Goal: Transaction & Acquisition: Obtain resource

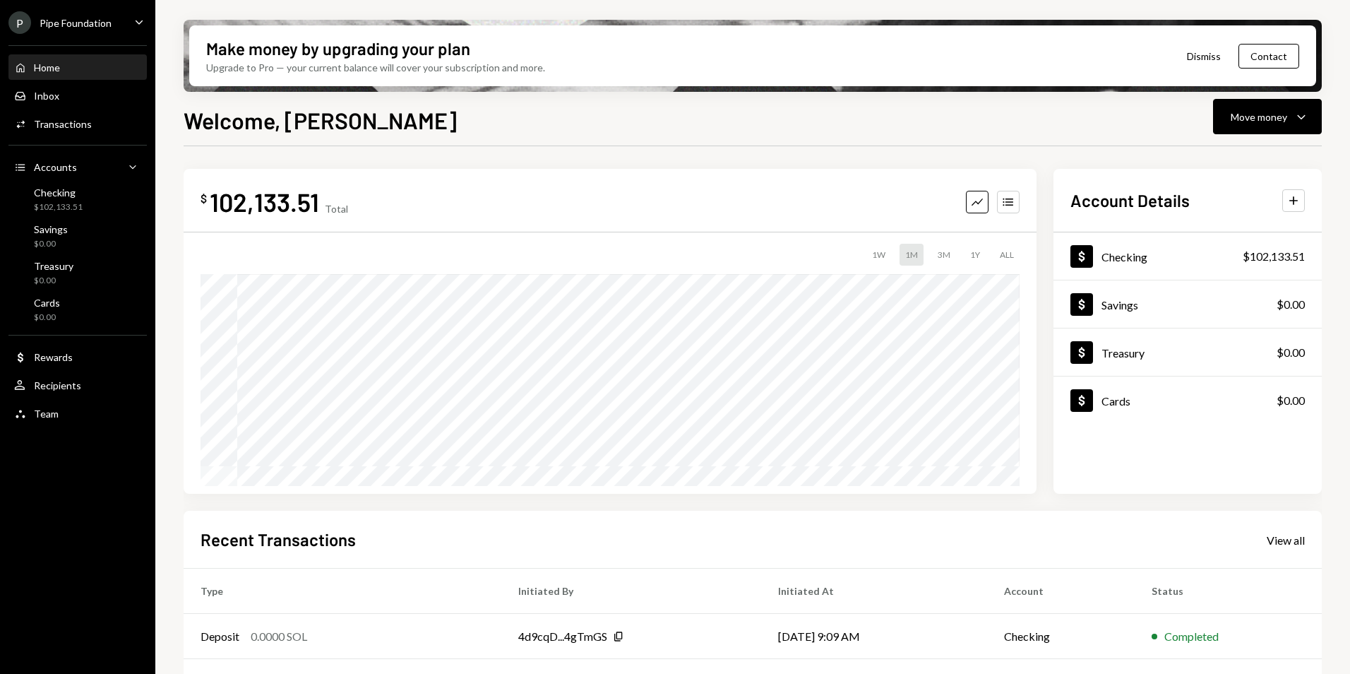
click at [64, 23] on div "Pipe Foundation" at bounding box center [76, 23] width 72 height 12
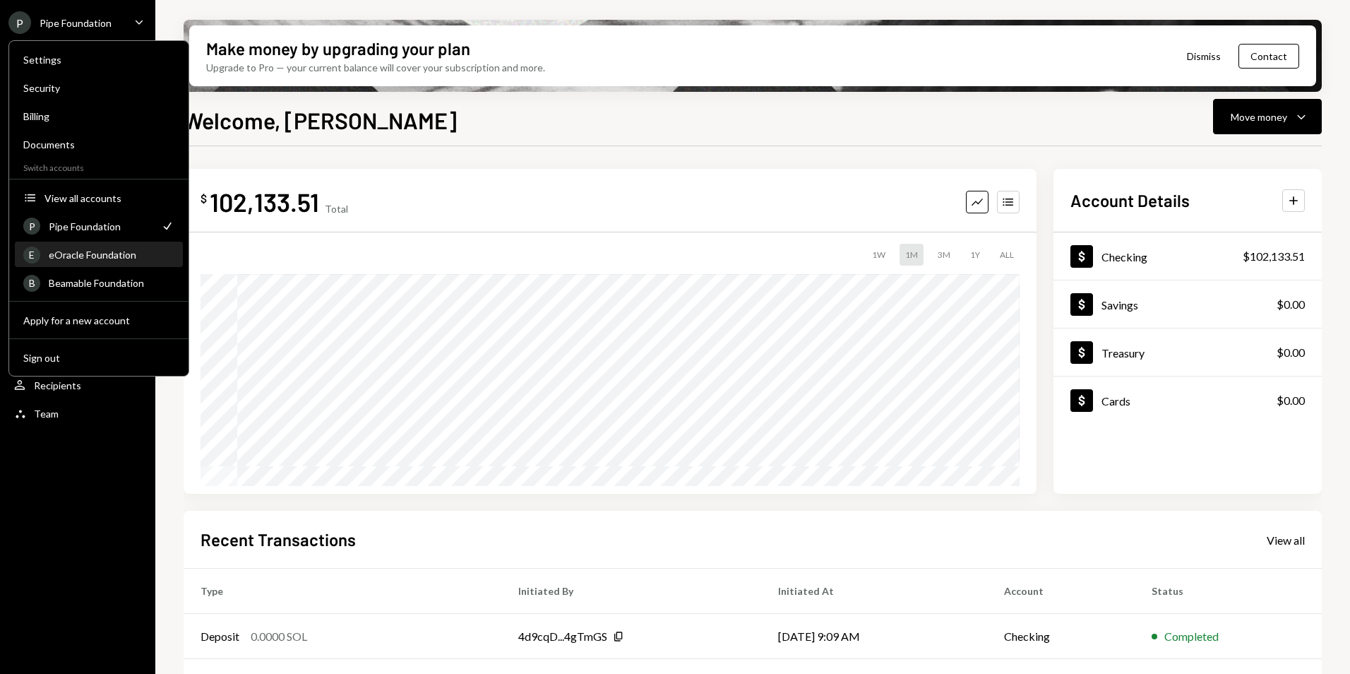
click at [121, 251] on div "eOracle Foundation" at bounding box center [112, 255] width 126 height 12
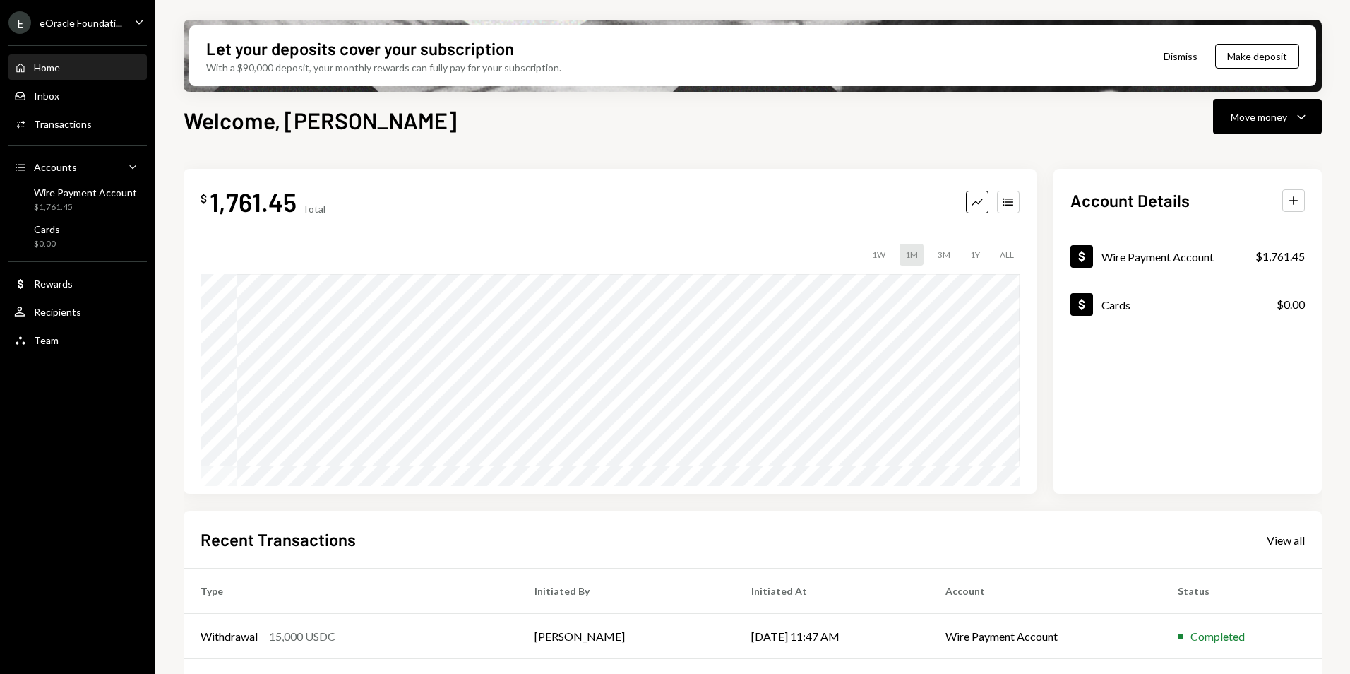
click at [73, 37] on div "Home Home Inbox Inbox Activities Transactions Accounts Accounts Caret Down Wire…" at bounding box center [77, 196] width 155 height 319
click at [76, 23] on div "eOracle Foundati..." at bounding box center [81, 23] width 83 height 12
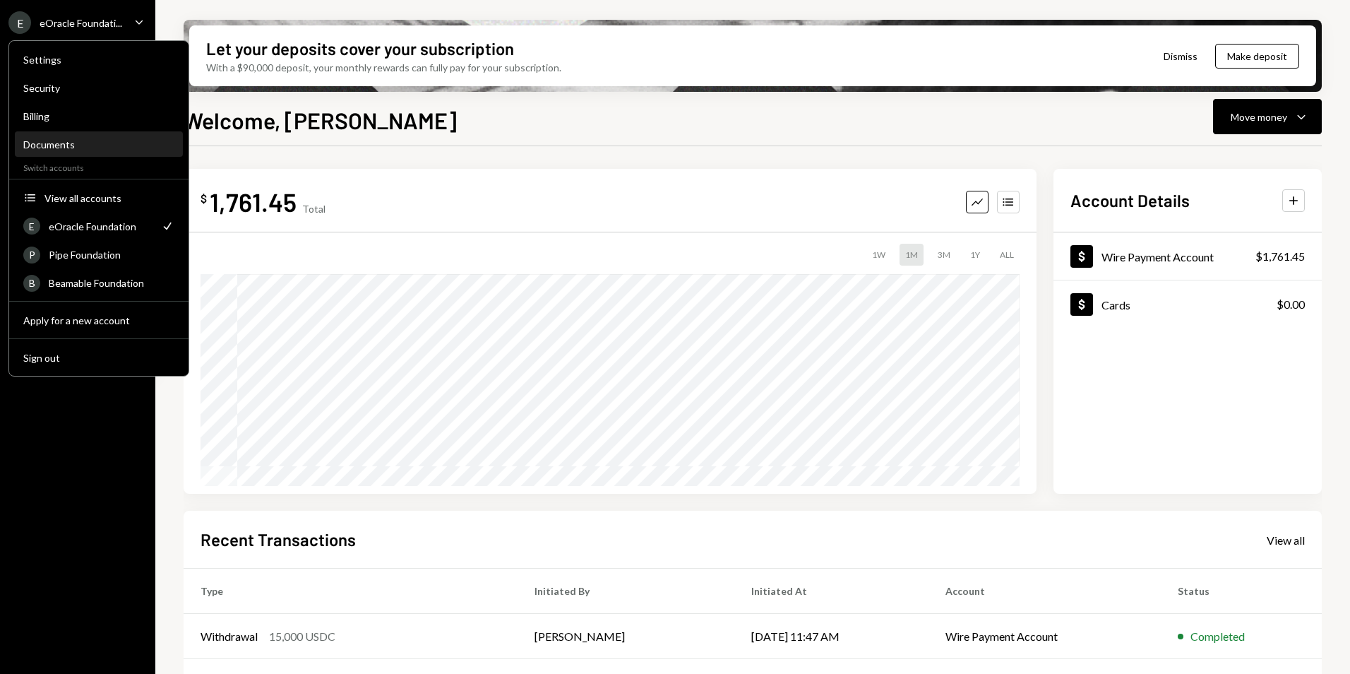
click at [72, 134] on div "Documents" at bounding box center [98, 145] width 151 height 24
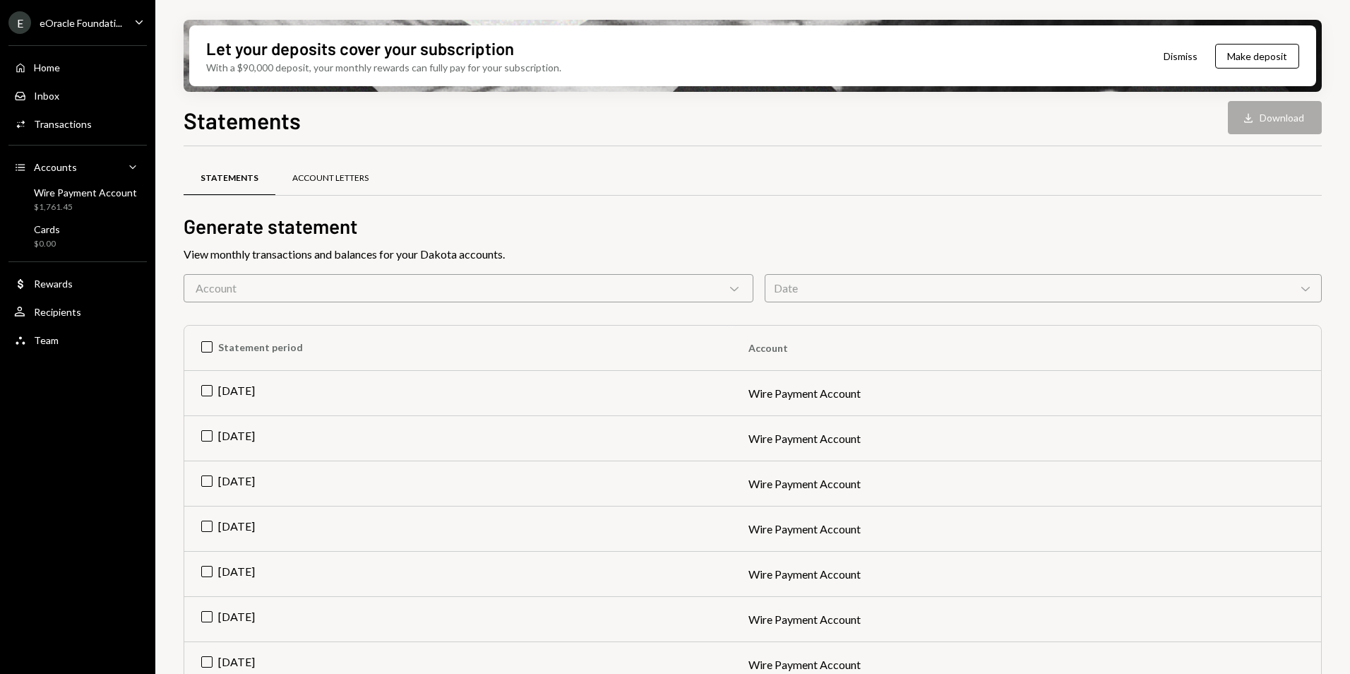
click at [307, 177] on div "Account Letters" at bounding box center [330, 178] width 76 height 12
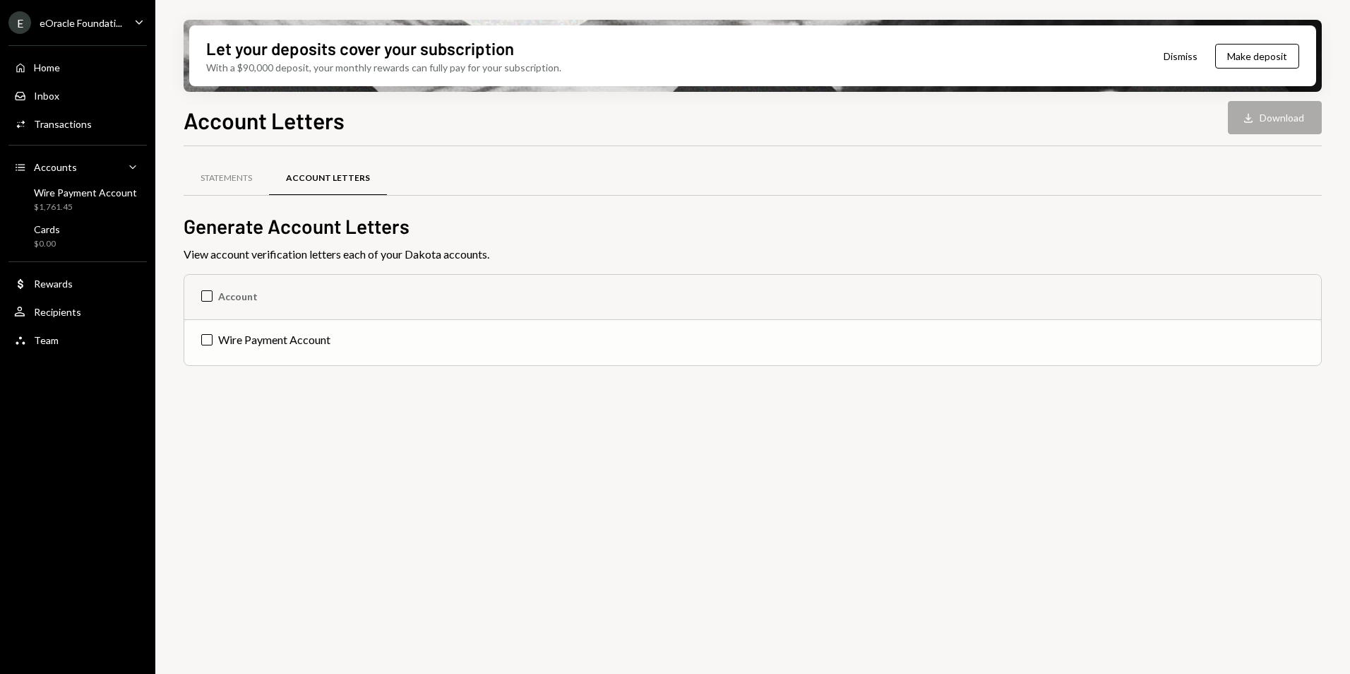
click at [209, 334] on td "Wire Payment Account" at bounding box center [752, 342] width 1137 height 45
click at [1270, 126] on button "Download Download" at bounding box center [1275, 117] width 94 height 33
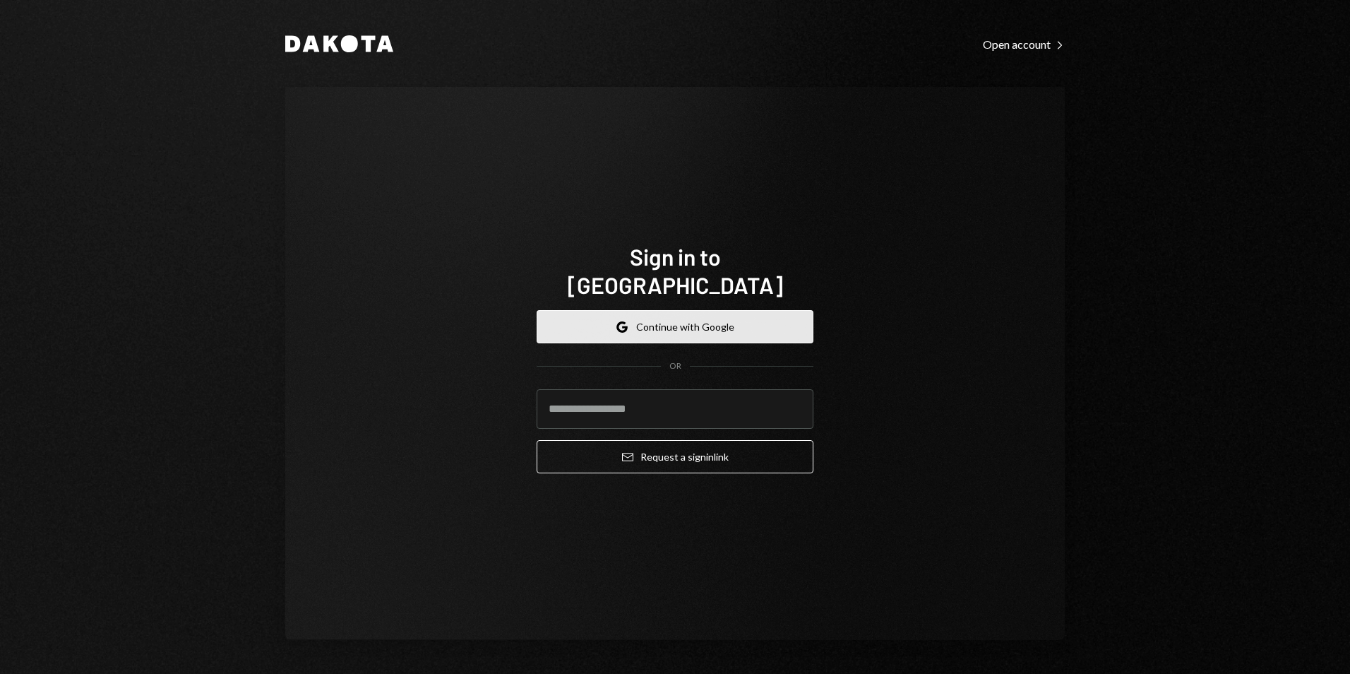
click at [672, 310] on button "Google Continue with Google" at bounding box center [675, 326] width 277 height 33
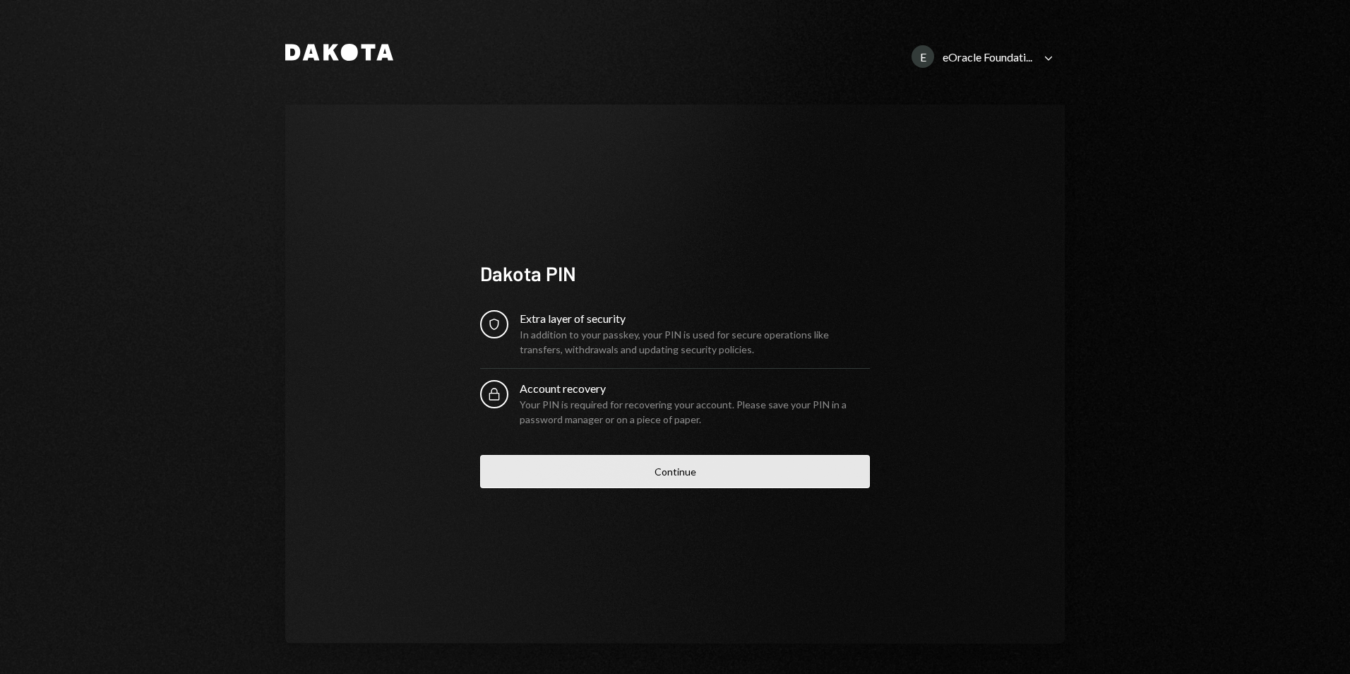
click at [675, 468] on button "Continue" at bounding box center [675, 471] width 390 height 33
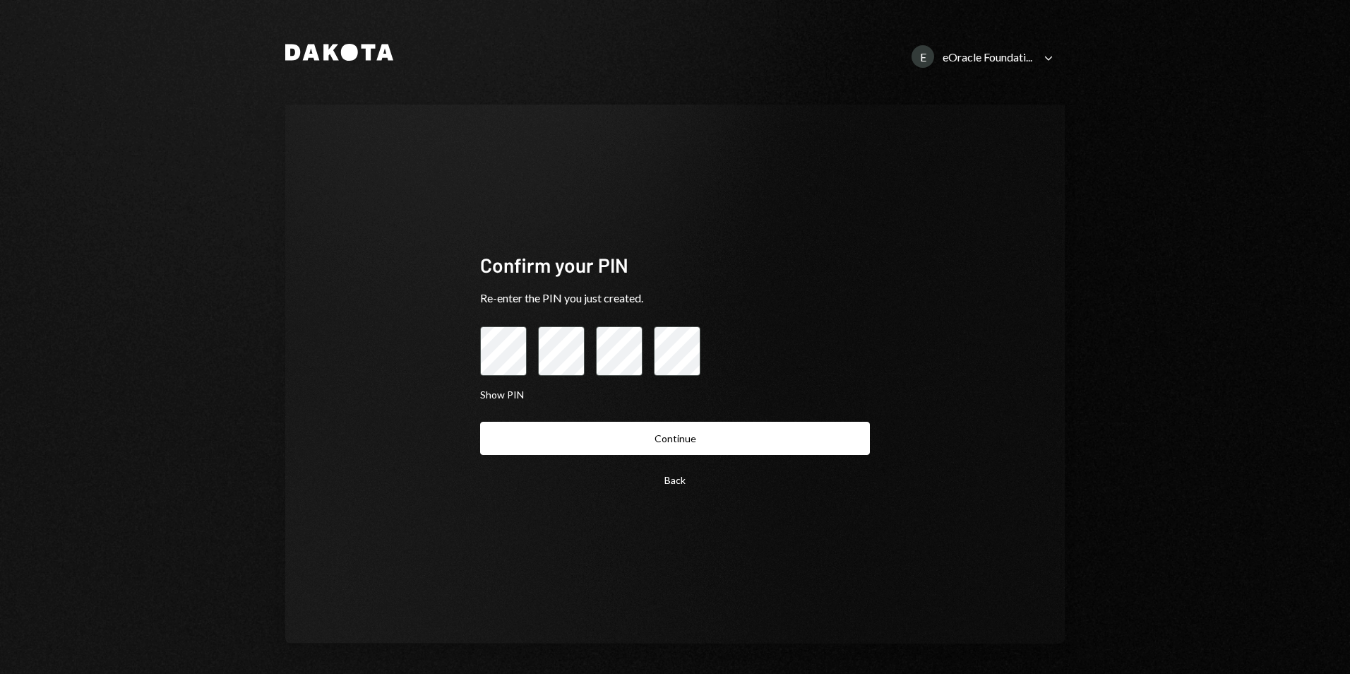
click at [480, 422] on button "Continue" at bounding box center [675, 438] width 390 height 33
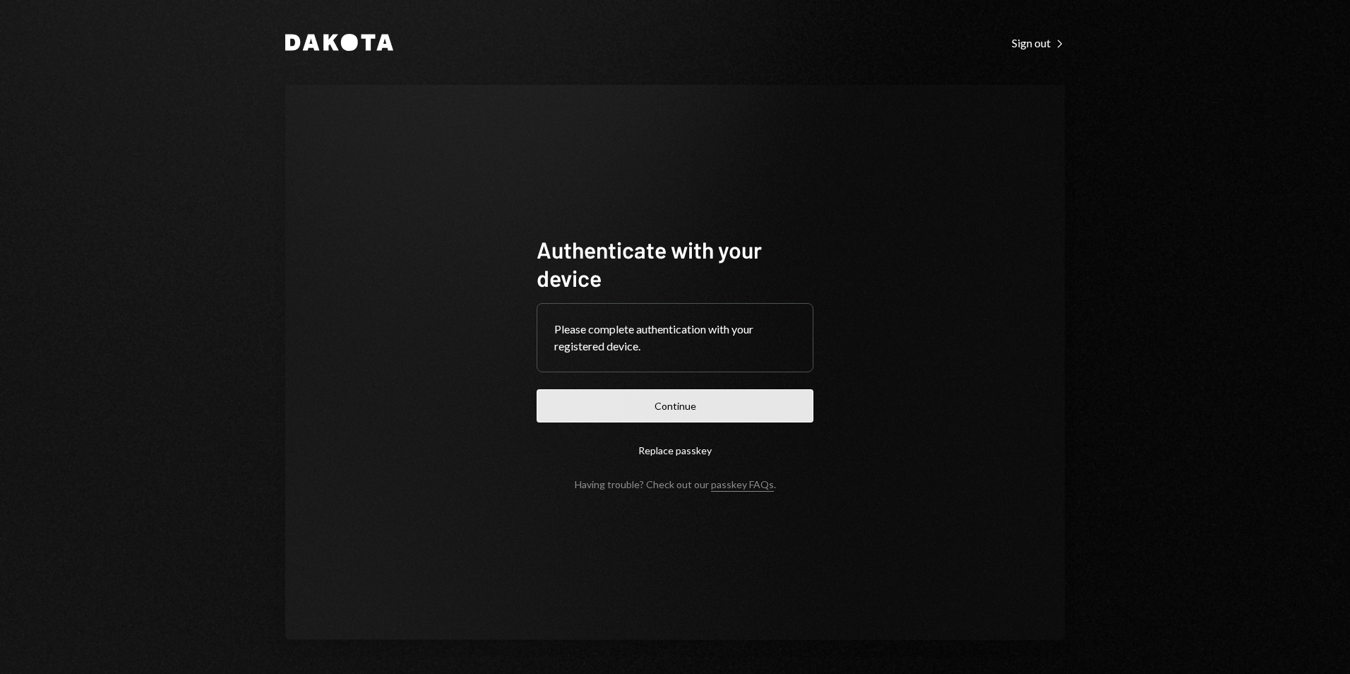
click at [684, 414] on button "Continue" at bounding box center [675, 405] width 277 height 33
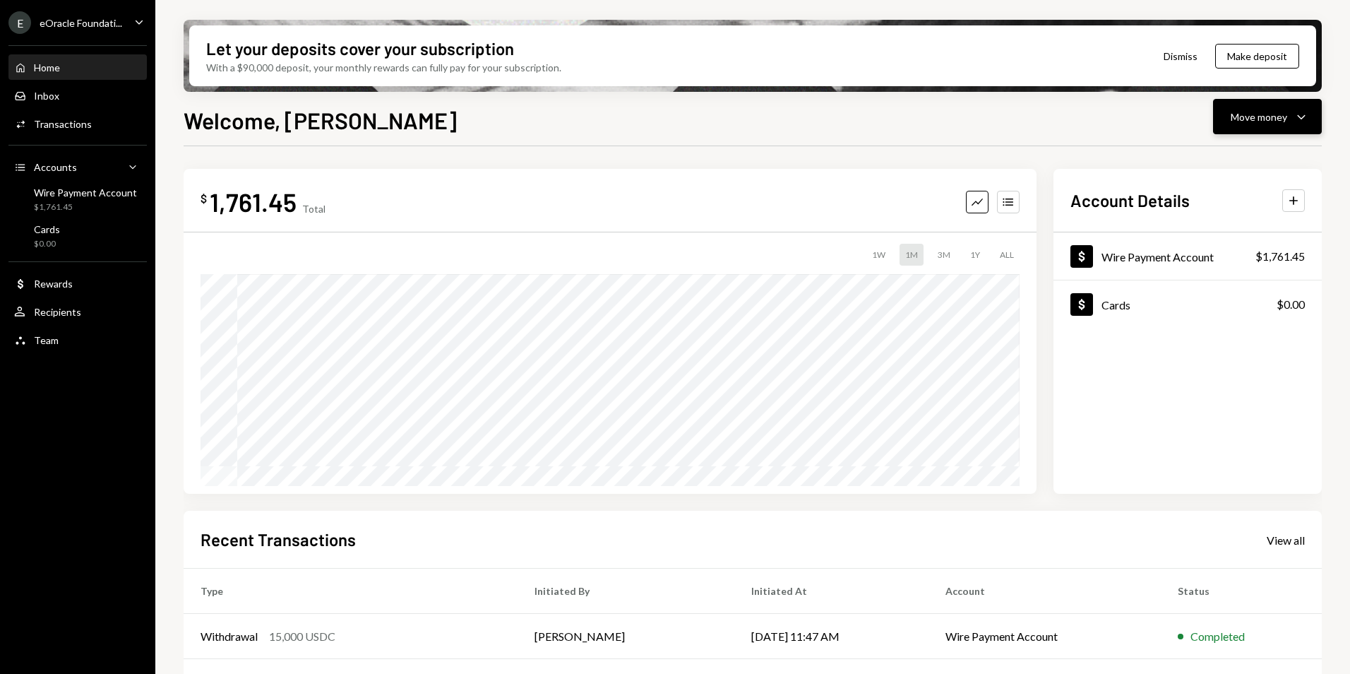
click at [1234, 114] on div "Move money" at bounding box center [1259, 116] width 56 height 15
click at [1246, 221] on div "Deposit" at bounding box center [1256, 222] width 103 height 15
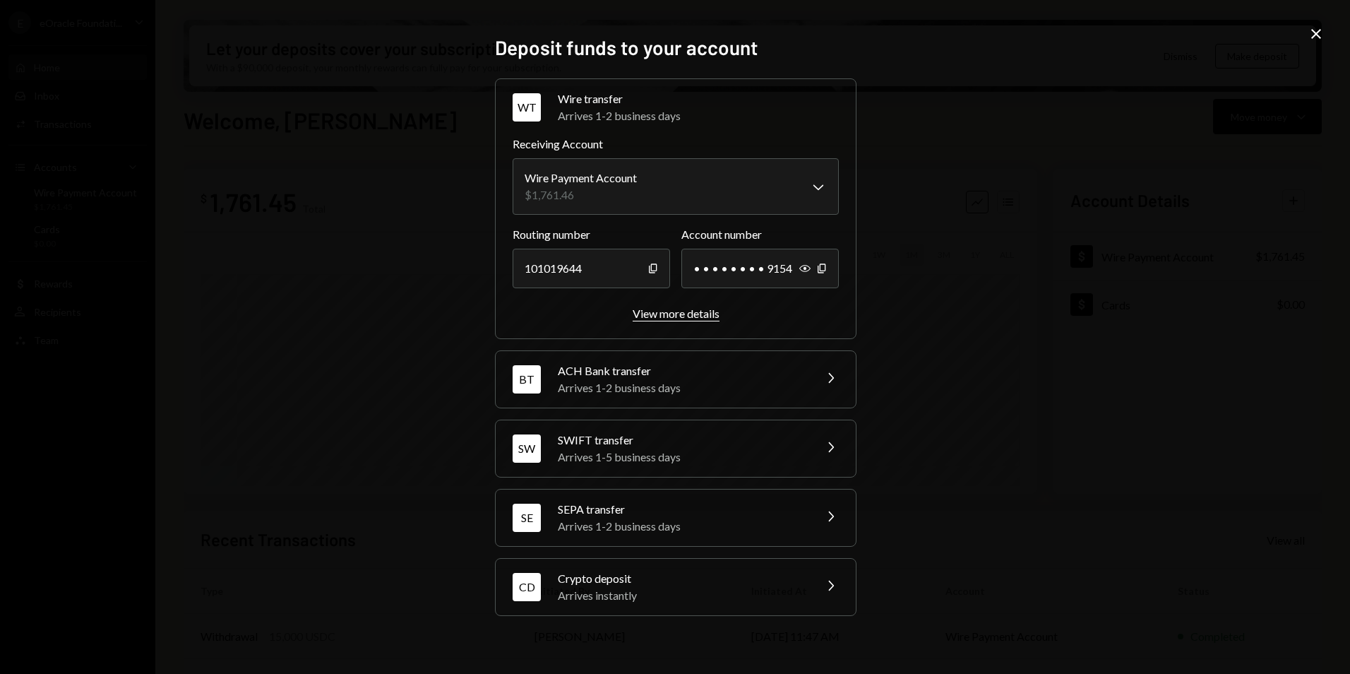
click at [698, 316] on div "View more details" at bounding box center [676, 313] width 87 height 13
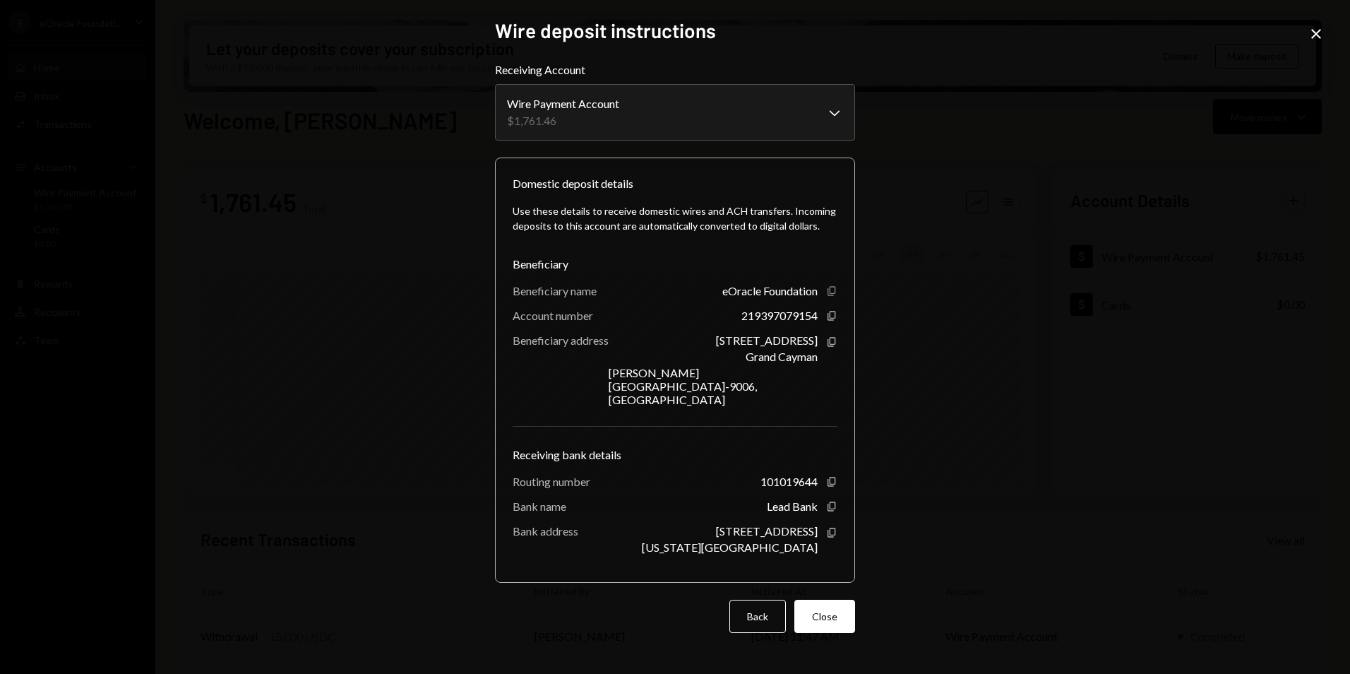
click at [832, 297] on icon "Copy" at bounding box center [831, 290] width 11 height 11
click at [831, 321] on icon "button" at bounding box center [832, 315] width 8 height 9
click at [833, 476] on icon "Copy" at bounding box center [831, 481] width 11 height 11
click at [827, 501] on icon "Copy" at bounding box center [831, 506] width 11 height 11
click at [827, 527] on icon "Copy" at bounding box center [831, 532] width 11 height 11
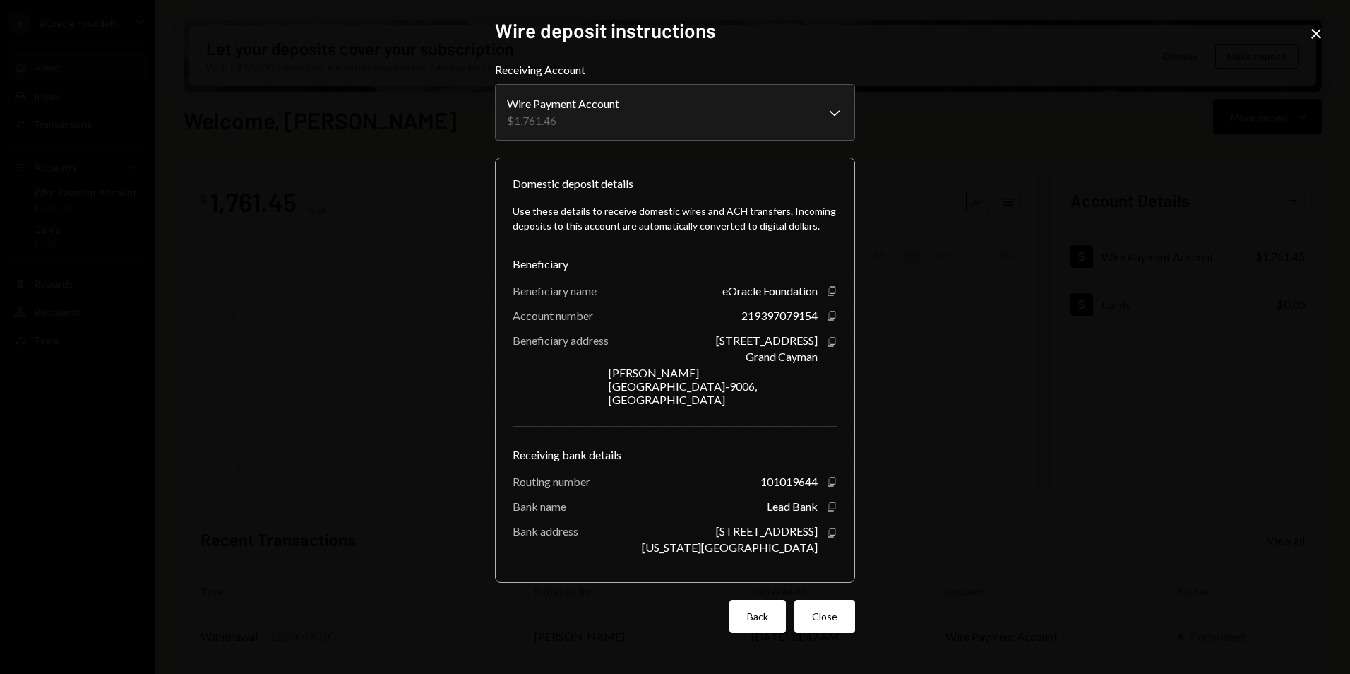
click at [751, 600] on button "Back" at bounding box center [758, 616] width 56 height 33
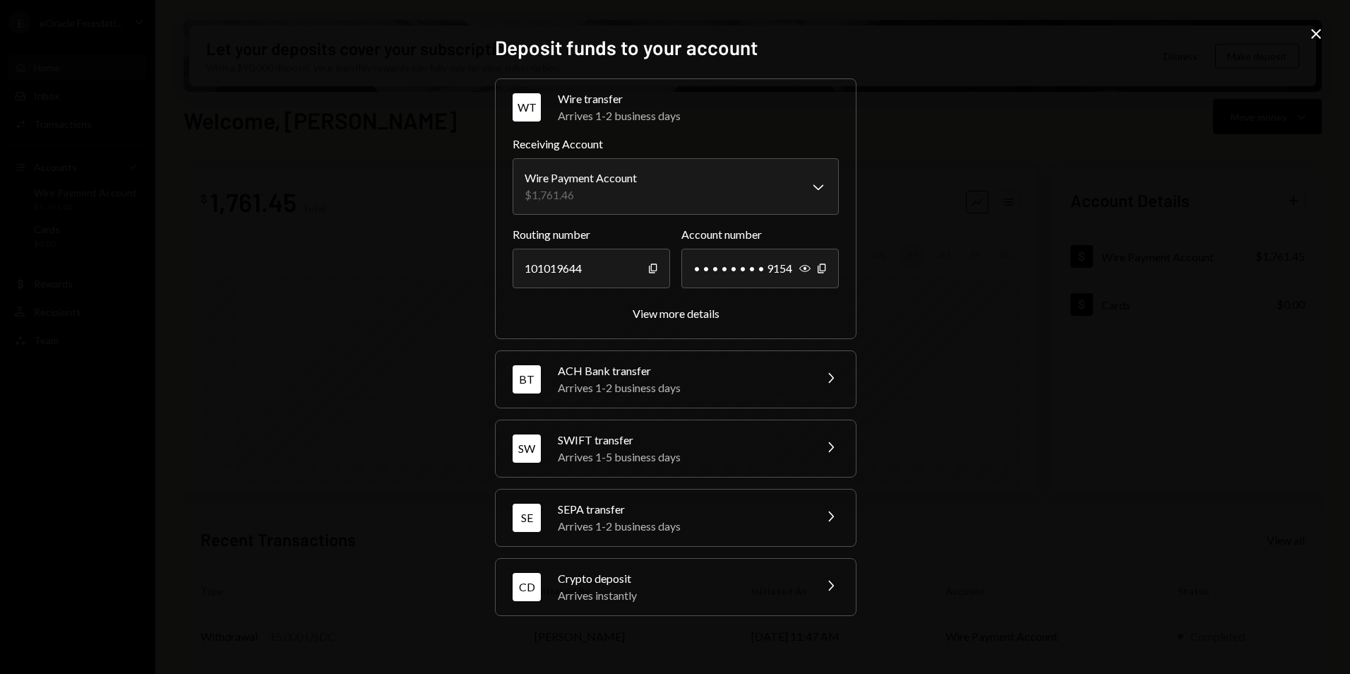
click at [631, 385] on div "Arrives 1-2 business days" at bounding box center [681, 387] width 247 height 17
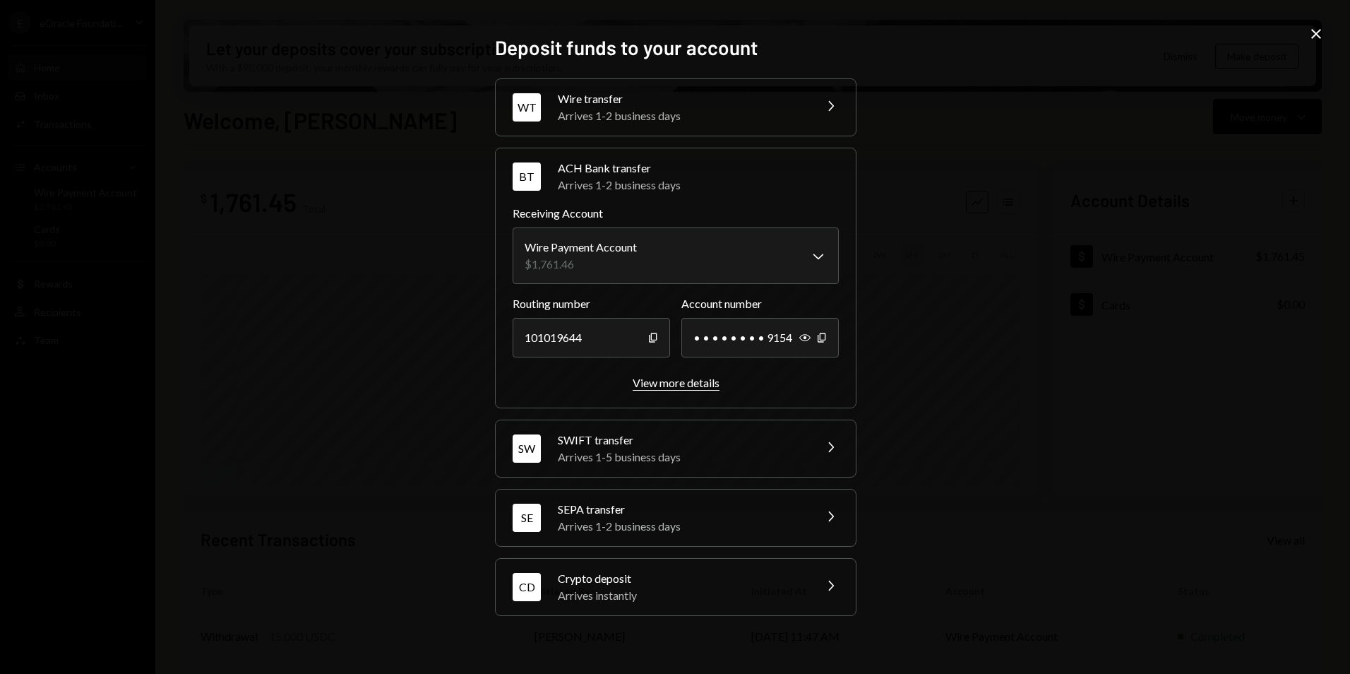
click at [680, 383] on div "View more details" at bounding box center [676, 382] width 87 height 13
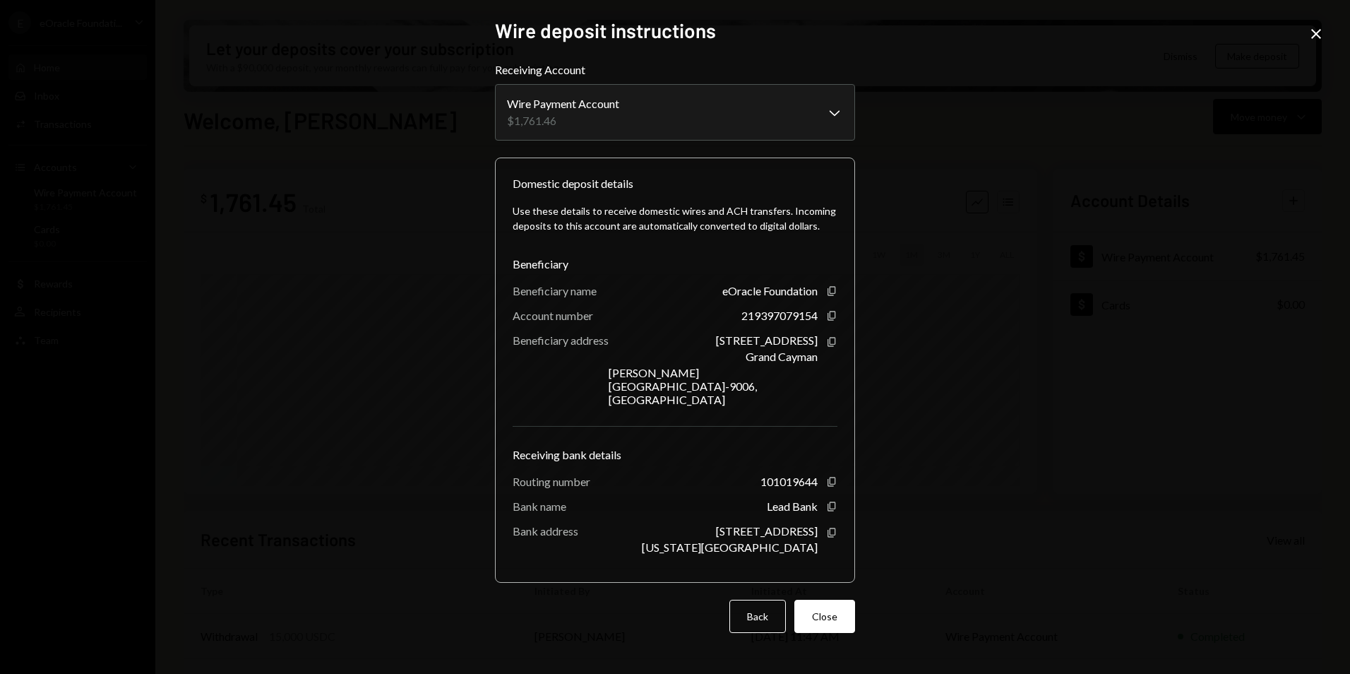
click at [1307, 28] on div "**********" at bounding box center [675, 337] width 1350 height 674
click at [1312, 29] on icon "Close" at bounding box center [1316, 33] width 17 height 17
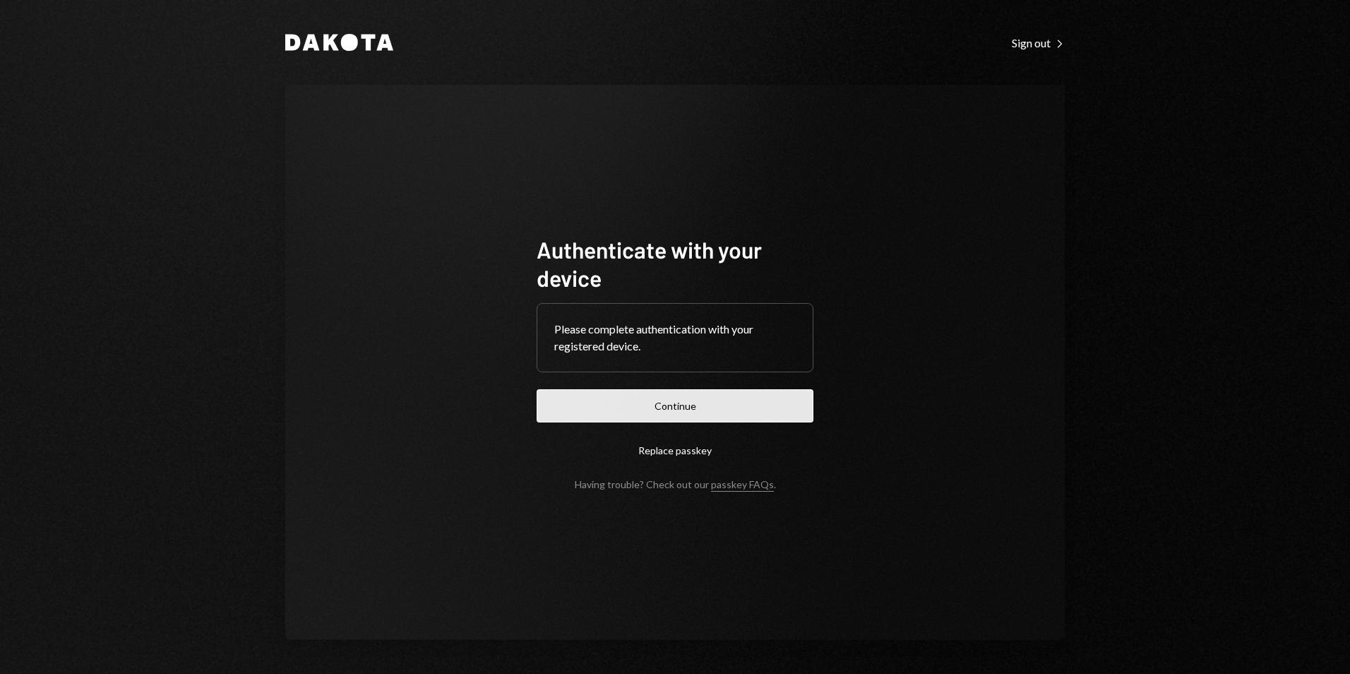
click at [678, 409] on button "Continue" at bounding box center [675, 405] width 277 height 33
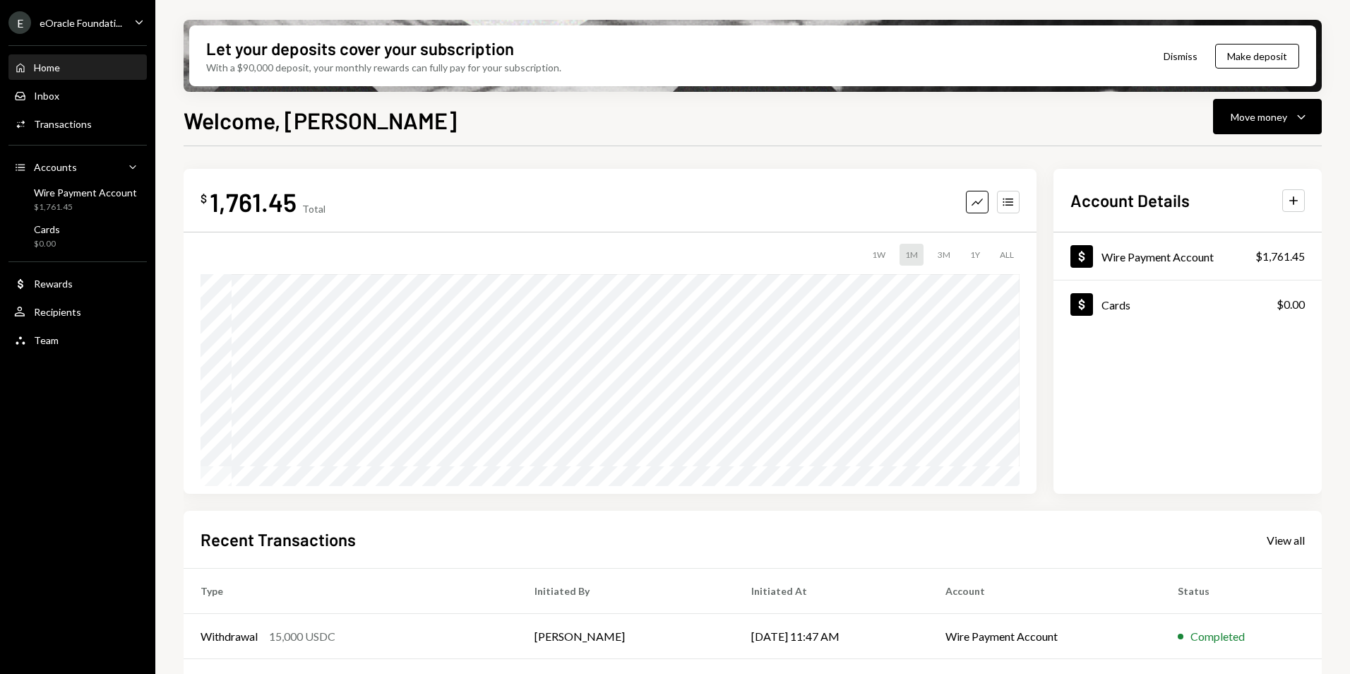
click at [110, 32] on div "E eOracle Foundati..." at bounding box center [65, 22] width 114 height 23
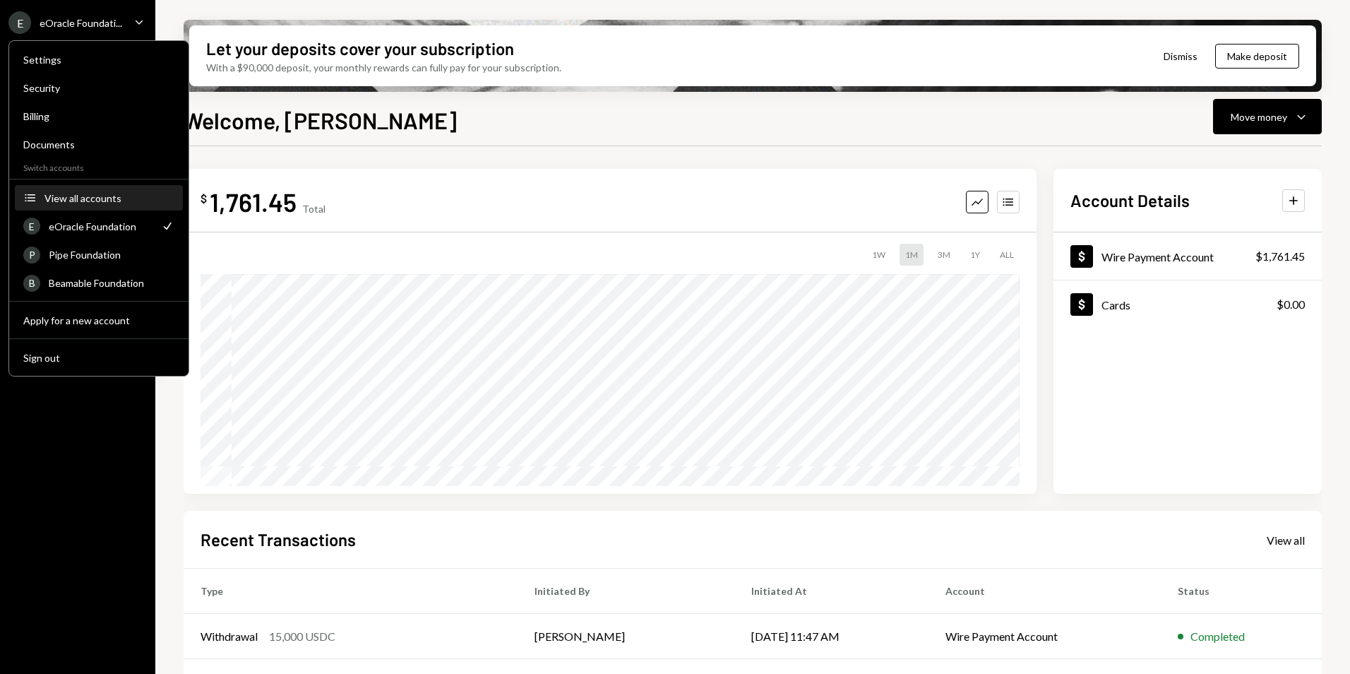
click at [95, 200] on div "View all accounts" at bounding box center [109, 198] width 130 height 12
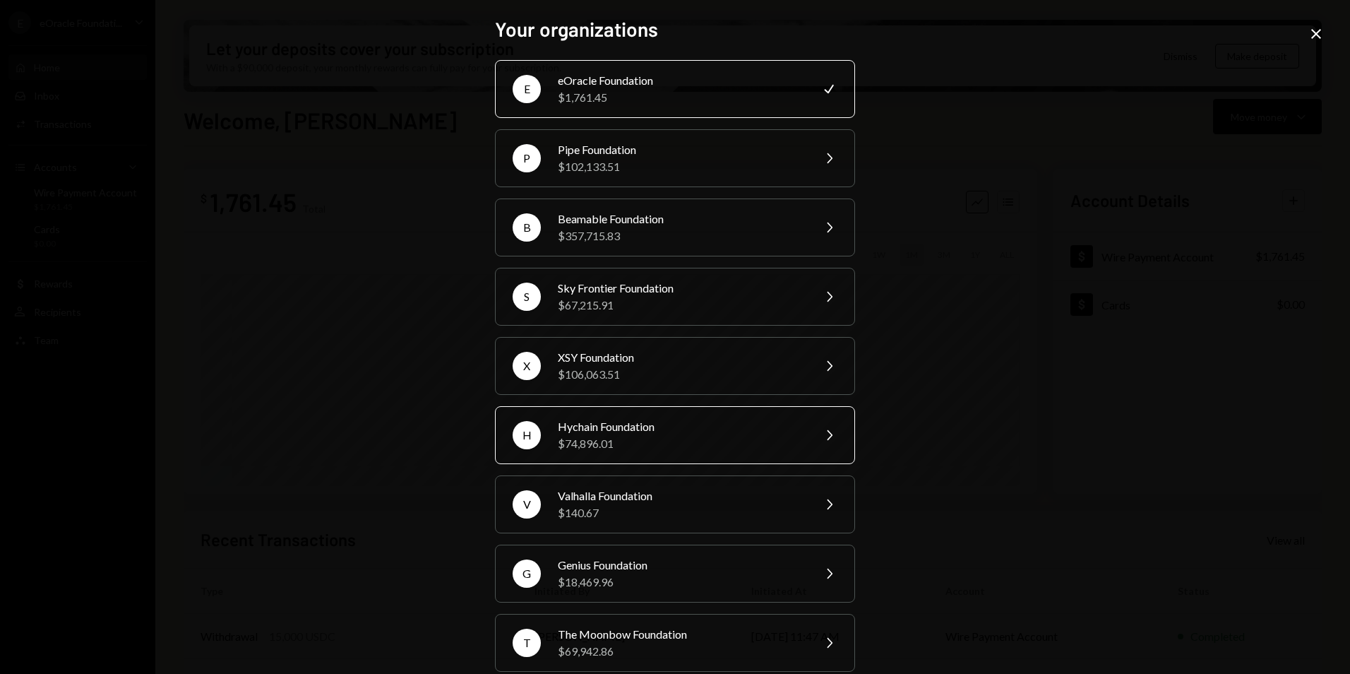
click at [660, 451] on div "$74,896.01" at bounding box center [681, 443] width 246 height 17
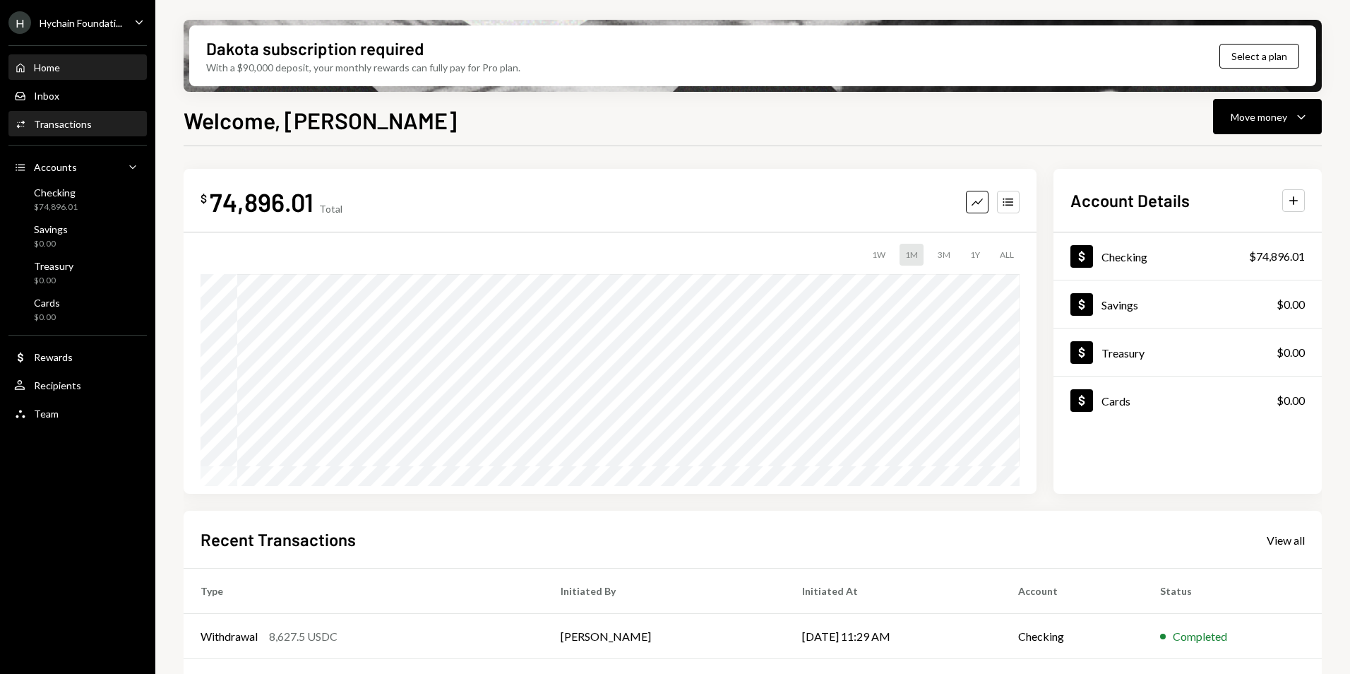
click at [85, 128] on div "Transactions" at bounding box center [63, 124] width 58 height 12
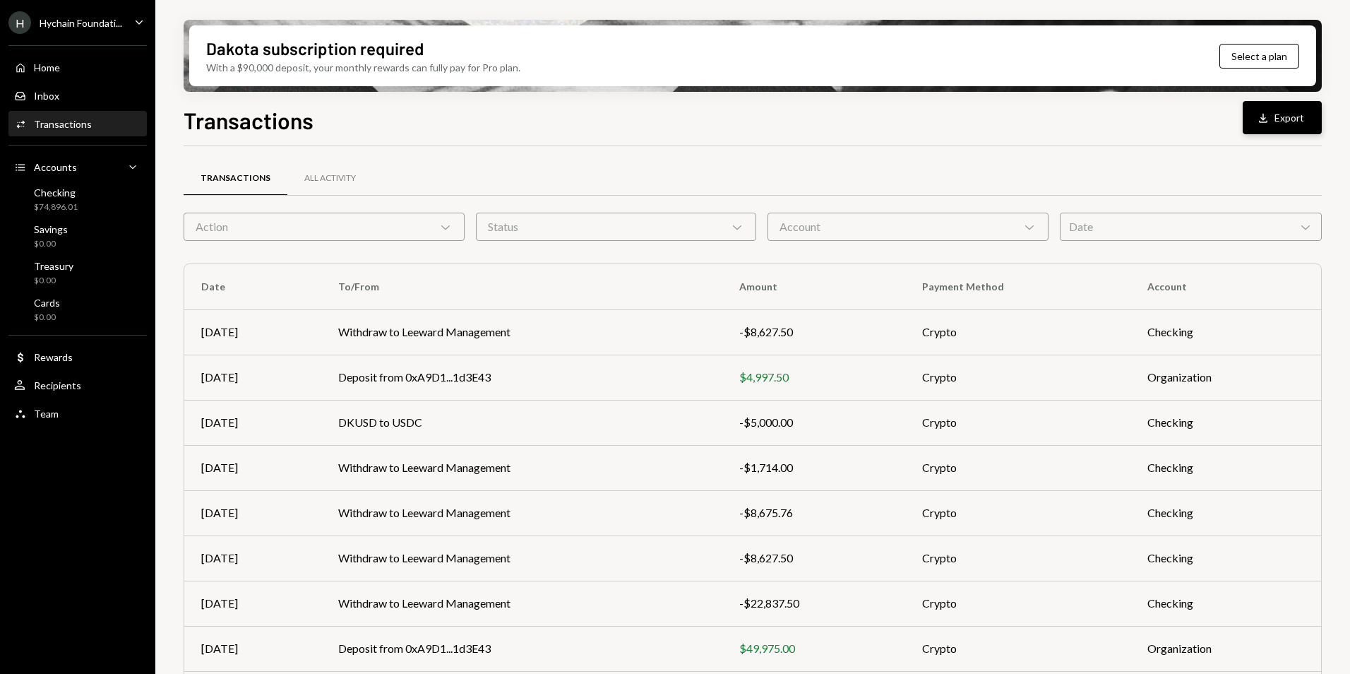
click at [1290, 122] on button "Download Export" at bounding box center [1282, 117] width 79 height 33
drag, startPoint x: 534, startPoint y: 121, endPoint x: 17, endPoint y: 159, distance: 518.3
click at [534, 121] on div "Transactions Download Export" at bounding box center [753, 118] width 1138 height 31
click at [54, 74] on div "Home Home" at bounding box center [77, 68] width 127 height 24
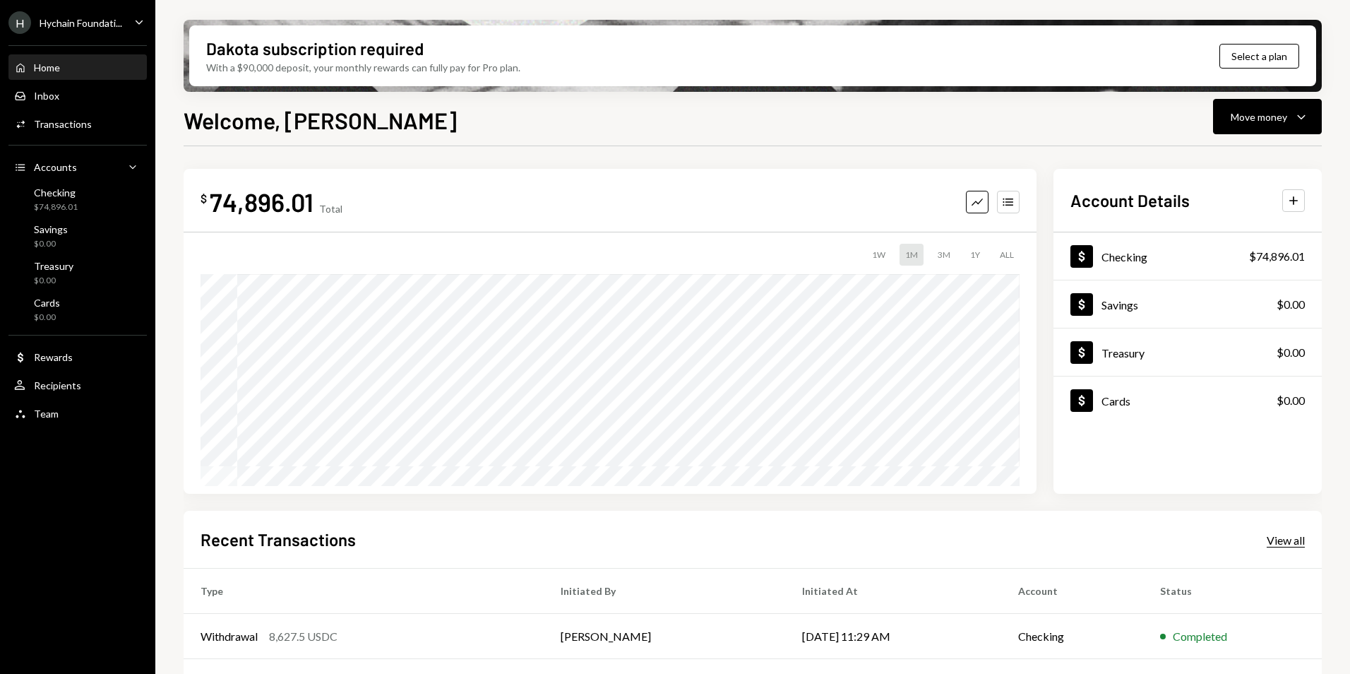
click at [1273, 542] on div "View all" at bounding box center [1286, 540] width 38 height 14
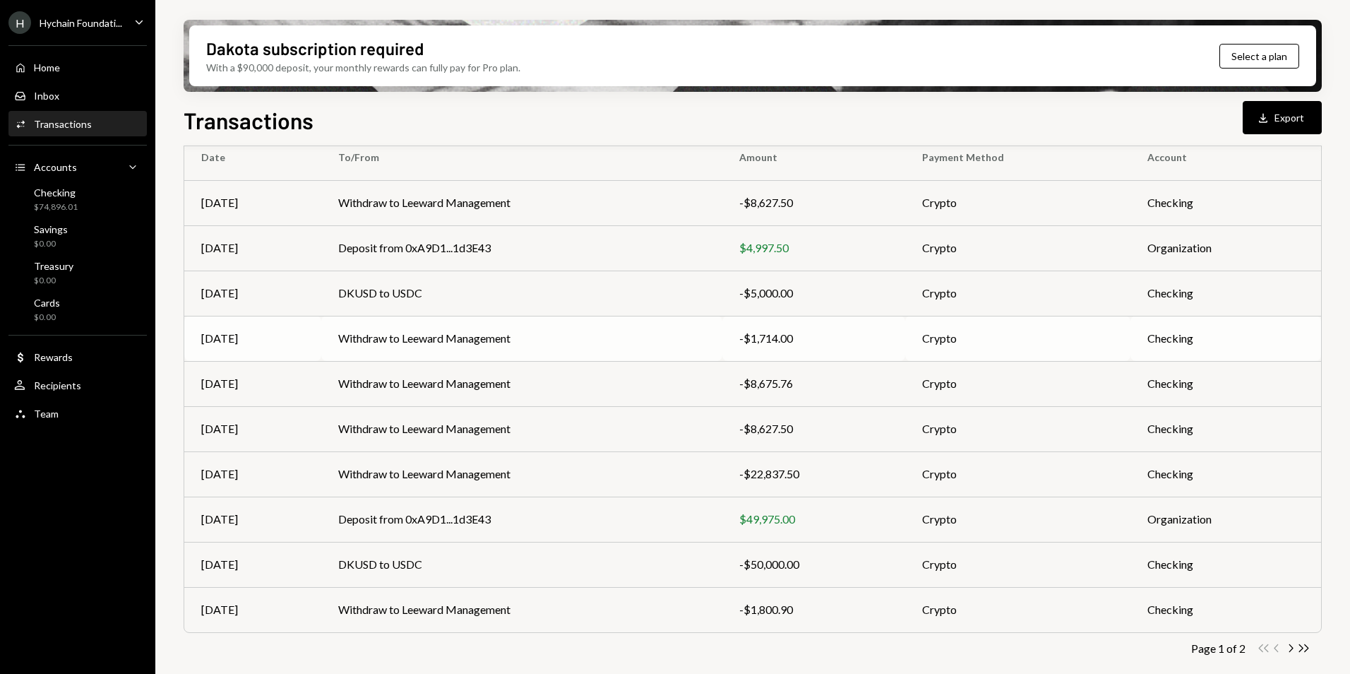
scroll to position [131, 0]
click at [91, 194] on div "Checking $74,896.01" at bounding box center [77, 199] width 127 height 27
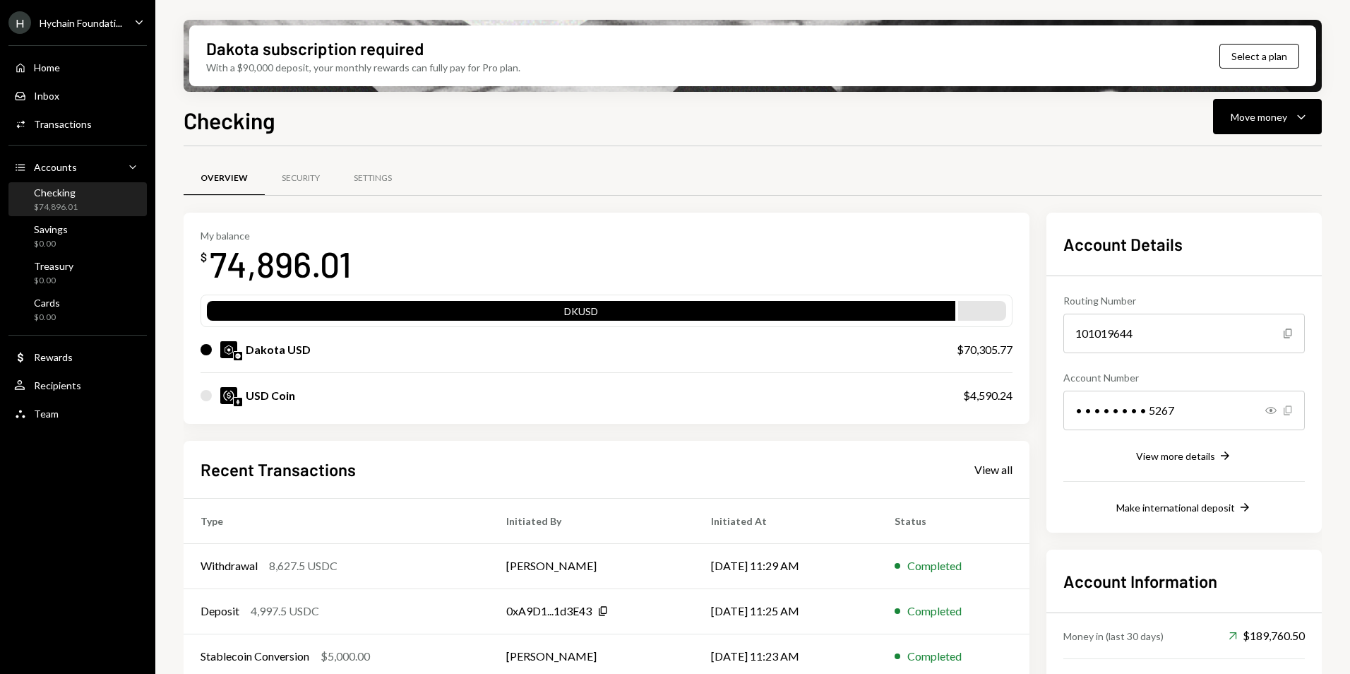
click at [1285, 411] on icon "button" at bounding box center [1288, 409] width 8 height 9
